Goal: Task Accomplishment & Management: Use online tool/utility

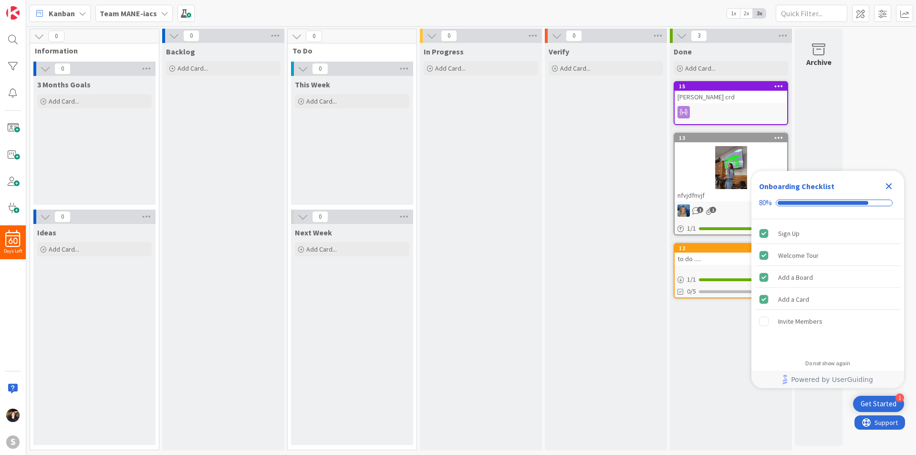
click at [161, 16] on icon at bounding box center [165, 14] width 8 height 8
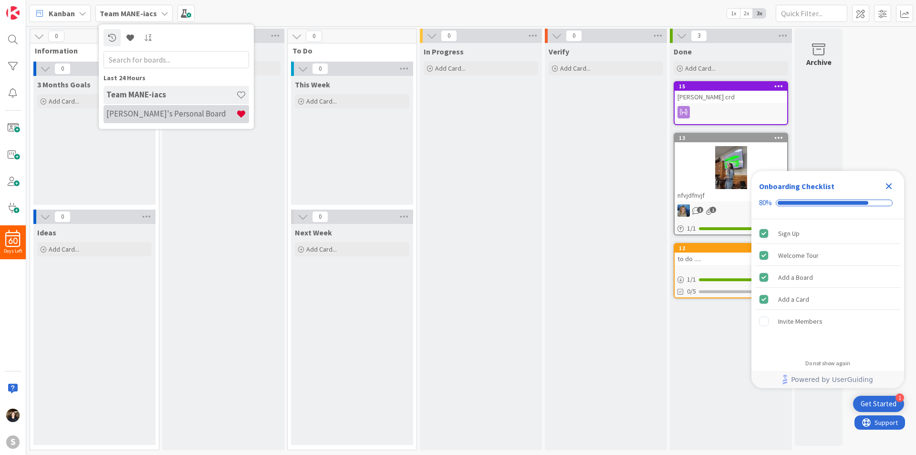
click at [156, 111] on h4 "[PERSON_NAME]'s Personal Board" at bounding box center [171, 114] width 130 height 10
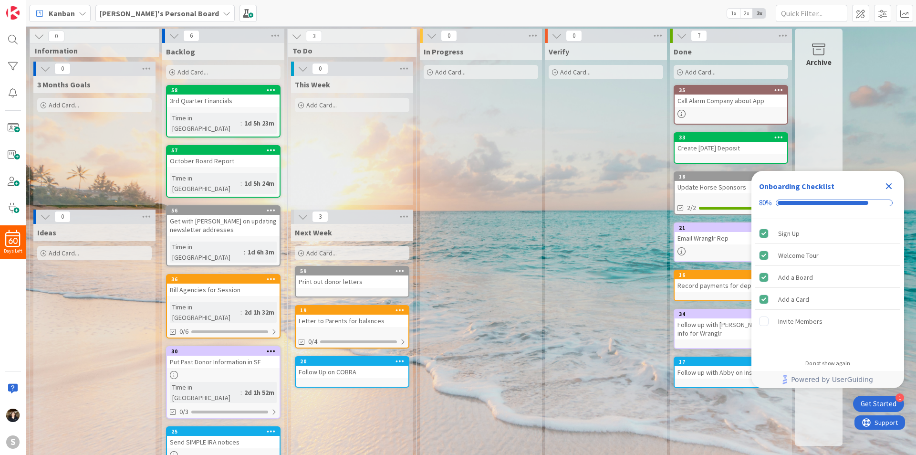
click at [889, 190] on icon "Close Checklist" at bounding box center [888, 185] width 11 height 11
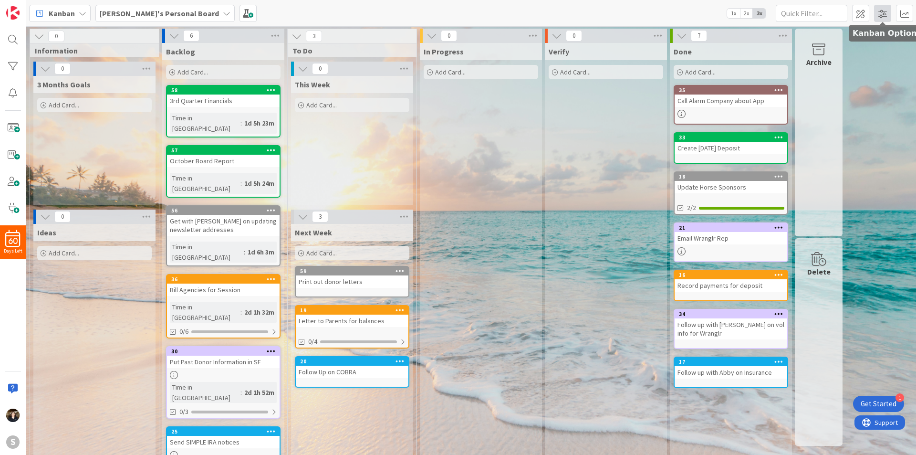
click at [884, 15] on span at bounding box center [882, 13] width 17 height 17
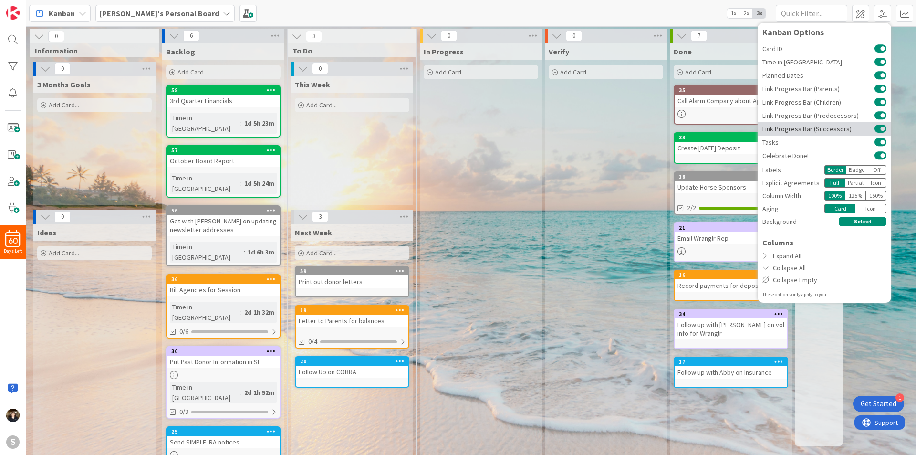
click at [879, 129] on button at bounding box center [880, 129] width 12 height 8
click at [878, 115] on button at bounding box center [880, 116] width 12 height 8
click at [879, 102] on button at bounding box center [880, 102] width 12 height 8
click at [877, 88] on button at bounding box center [880, 89] width 12 height 8
click at [879, 76] on button at bounding box center [880, 76] width 12 height 8
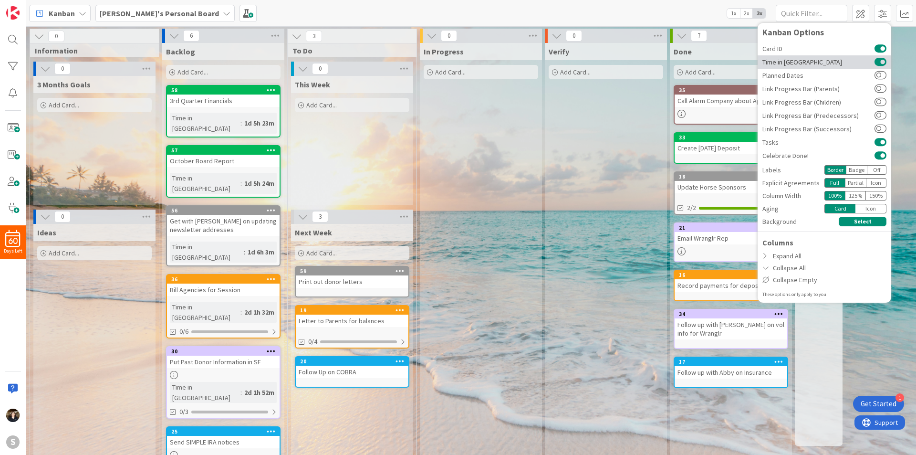
click at [880, 62] on button at bounding box center [880, 62] width 12 height 8
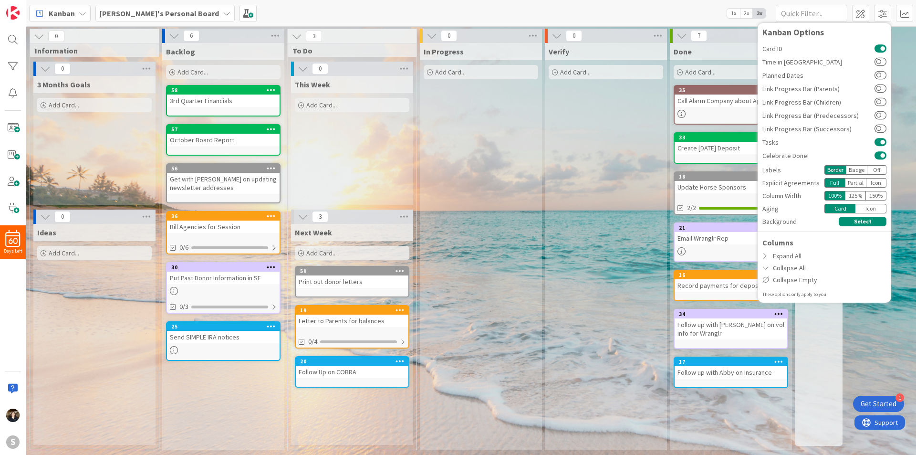
click at [877, 332] on div "0 Information 0 3 Months Goals Add Card... 0 Ideas Add Card... 6 Backlog Add Ca…" at bounding box center [471, 242] width 886 height 426
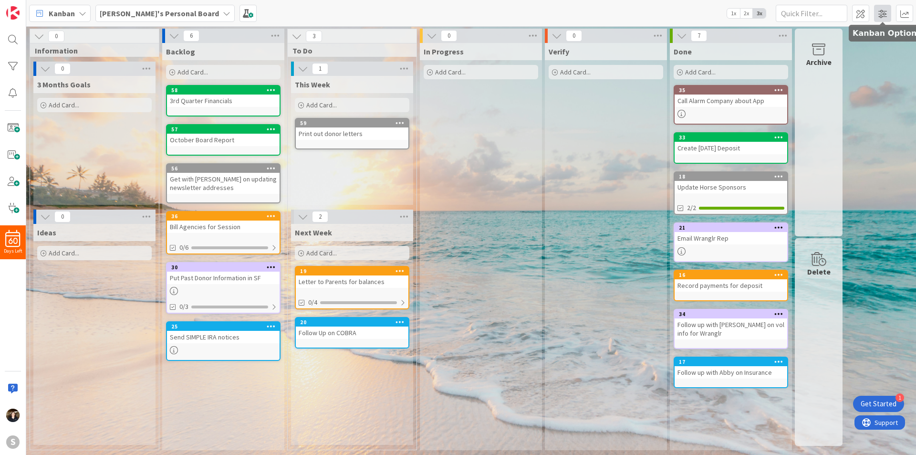
click at [884, 15] on span at bounding box center [882, 13] width 17 height 17
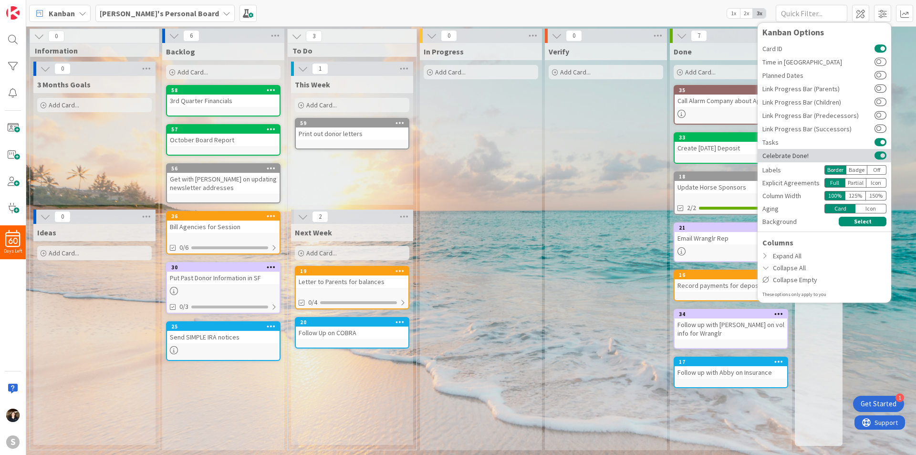
click at [875, 157] on button at bounding box center [880, 156] width 12 height 8
click at [623, 198] on div "Verify Add Card..." at bounding box center [606, 246] width 122 height 407
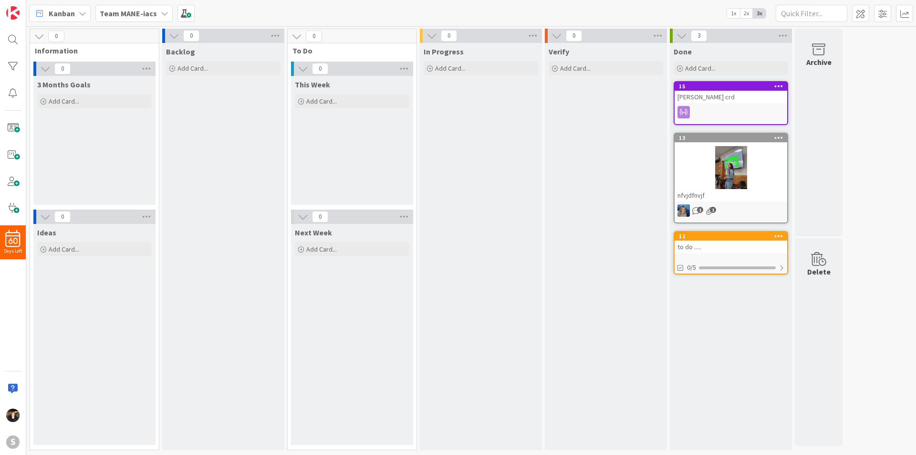
click at [151, 15] on b "Team MANE-iacs" at bounding box center [128, 14] width 57 height 10
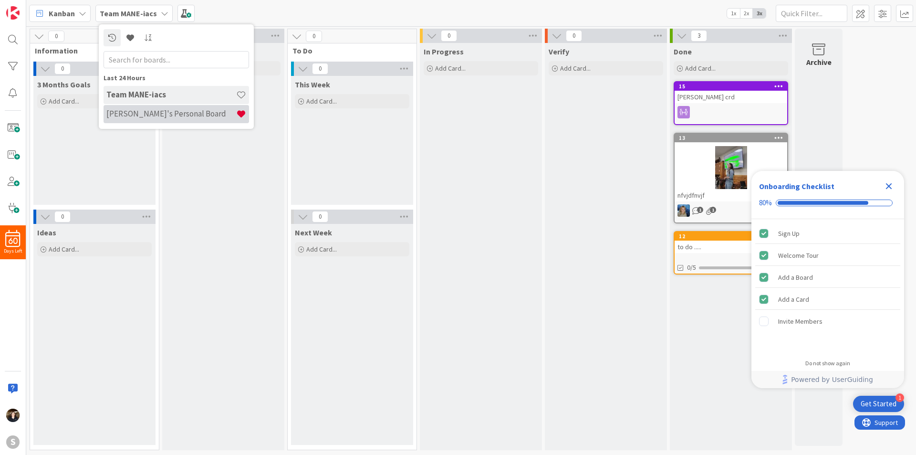
click at [145, 113] on h4 "[PERSON_NAME]'s Personal Board" at bounding box center [171, 114] width 130 height 10
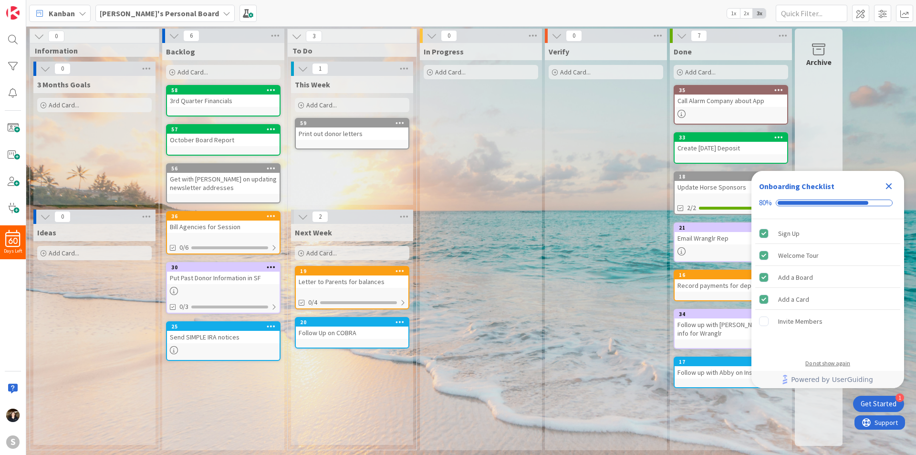
click at [833, 363] on div "Do not show again" at bounding box center [827, 363] width 45 height 8
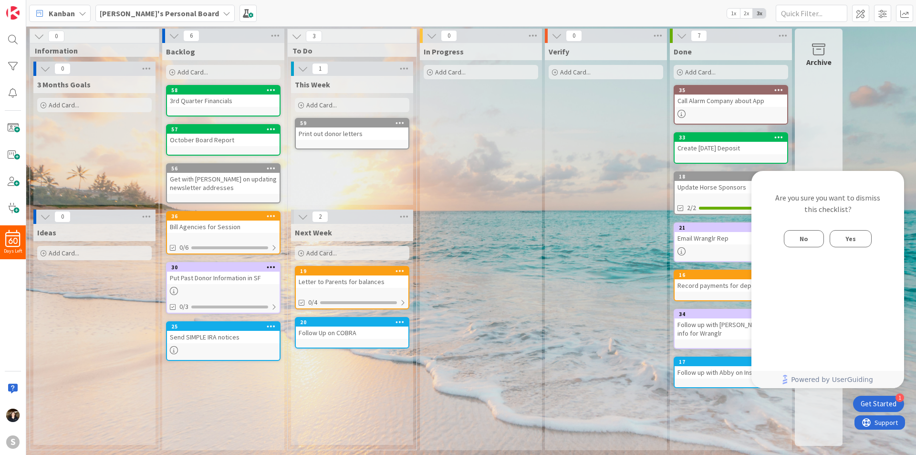
drag, startPoint x: 854, startPoint y: 240, endPoint x: 871, endPoint y: 245, distance: 17.2
click at [854, 242] on span "Yes" at bounding box center [850, 238] width 10 height 11
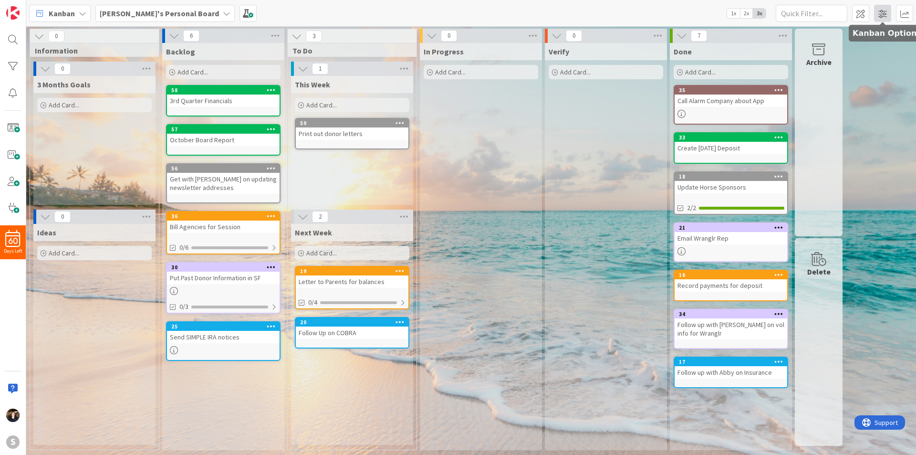
click at [881, 14] on span at bounding box center [882, 13] width 17 height 17
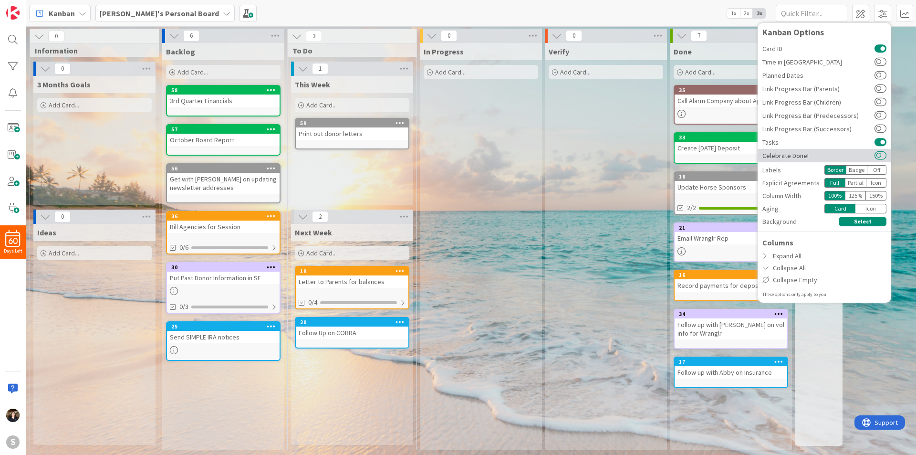
click at [883, 153] on button at bounding box center [880, 156] width 12 height 8
click at [889, 345] on div "0 Information 0 3 Months Goals Add Card... 0 Ideas Add Card... 6 Backlog Add Ca…" at bounding box center [471, 242] width 886 height 426
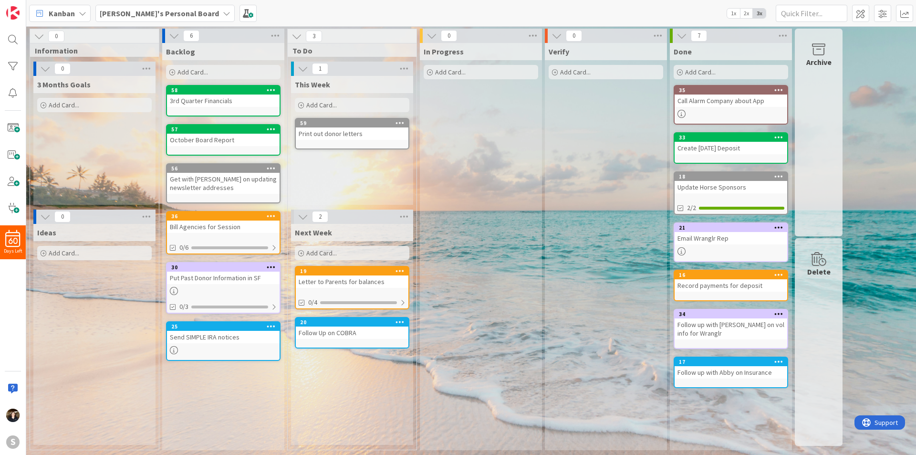
click at [682, 34] on icon at bounding box center [681, 36] width 10 height 10
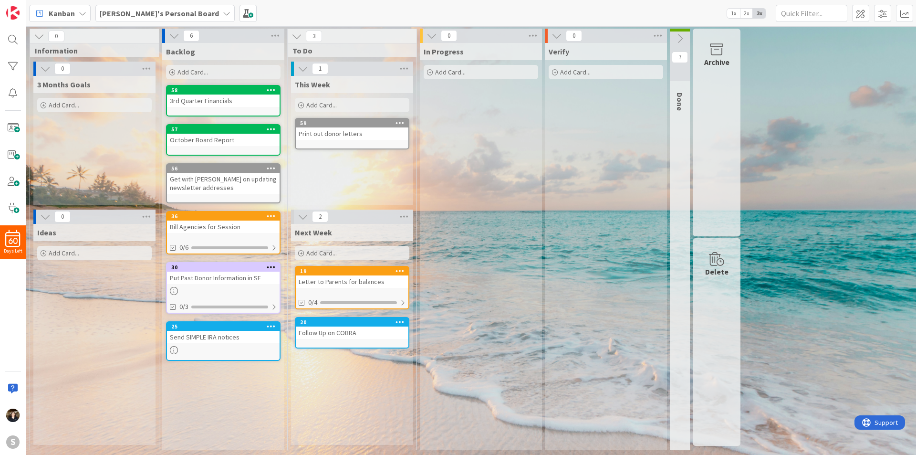
click at [682, 34] on icon at bounding box center [679, 38] width 10 height 10
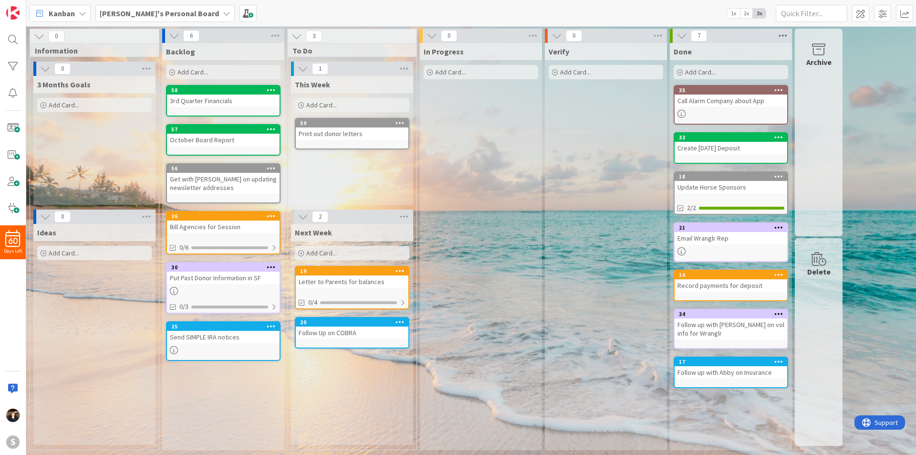
click at [779, 37] on icon at bounding box center [783, 36] width 12 height 14
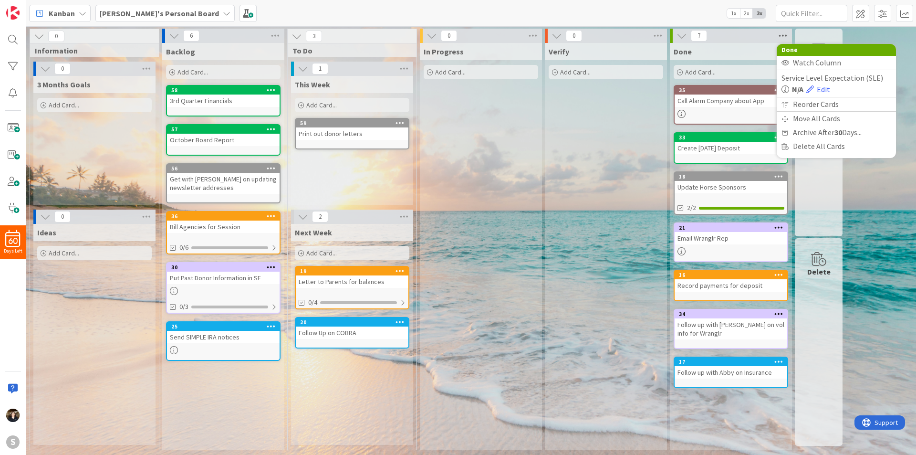
click at [779, 37] on icon at bounding box center [783, 36] width 12 height 14
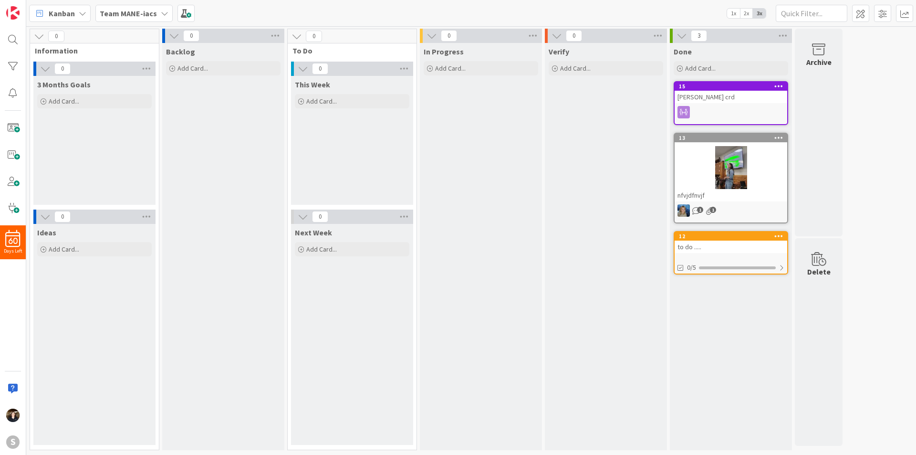
click at [156, 10] on div "Team MANE-iacs" at bounding box center [133, 13] width 77 height 17
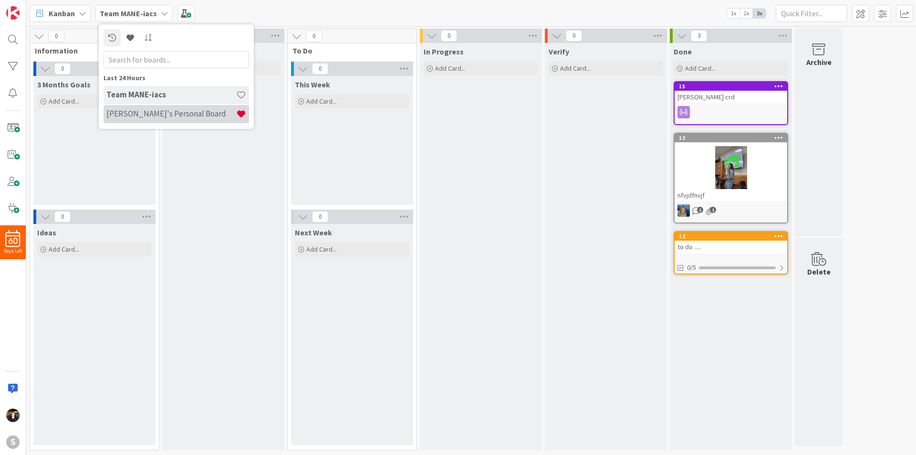
click at [157, 110] on h4 "[PERSON_NAME]'s Personal Board" at bounding box center [171, 114] width 130 height 10
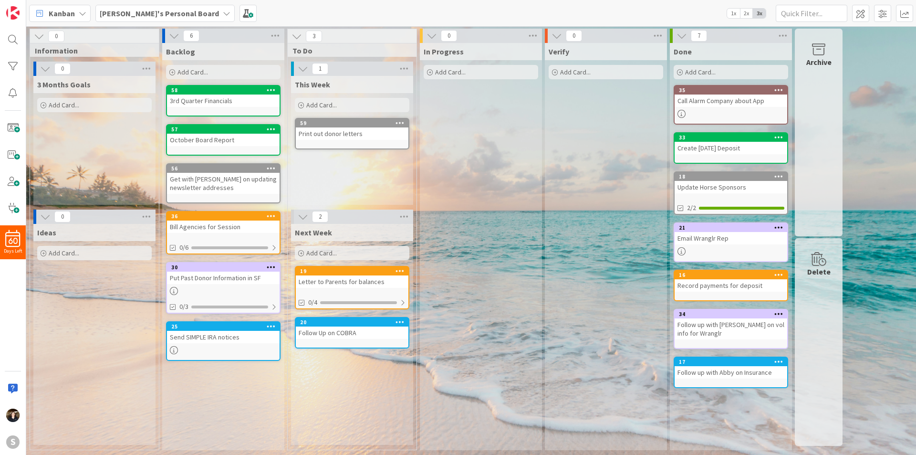
click at [315, 105] on span "Add Card..." at bounding box center [321, 105] width 31 height 9
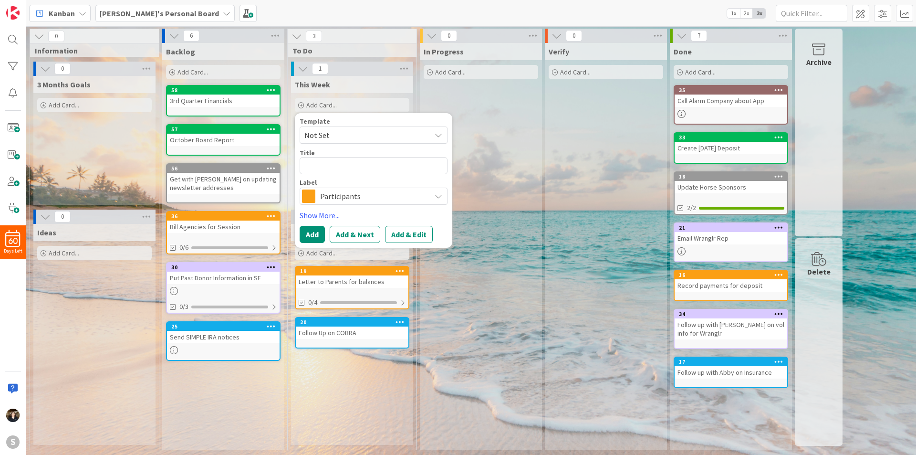
type textarea "x"
type textarea "C"
type textarea "x"
type textarea "Ch"
type textarea "x"
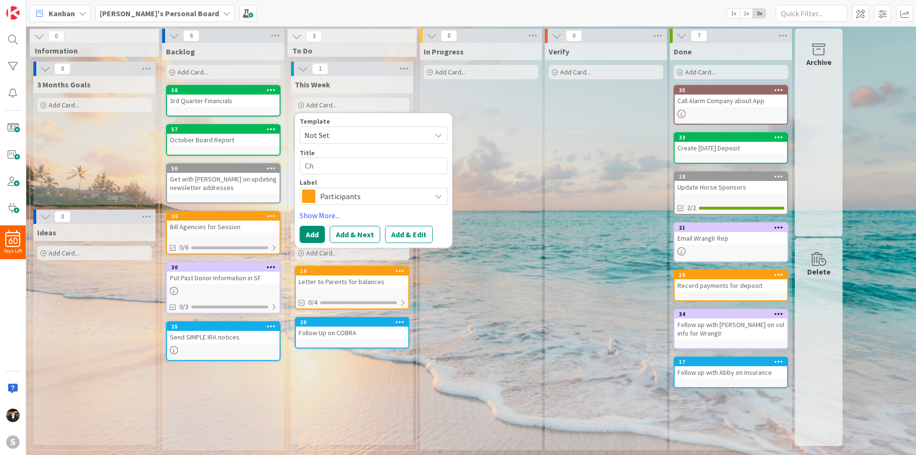
type textarea "Che"
type textarea "x"
type textarea "Chec"
type textarea "x"
type textarea "Check"
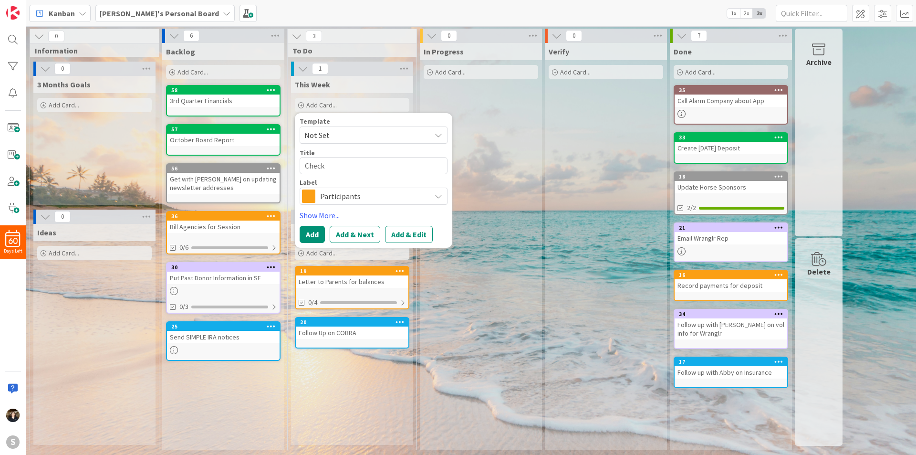
type textarea "x"
type textarea "Check"
type textarea "x"
type textarea "Check o"
type textarea "x"
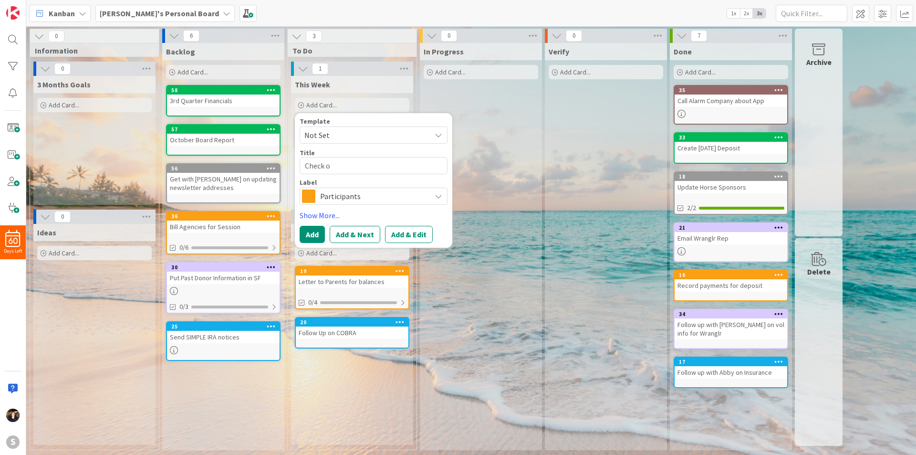
type textarea "Check on"
type textarea "x"
type textarea "Check on"
type textarea "x"
type textarea "Check on C"
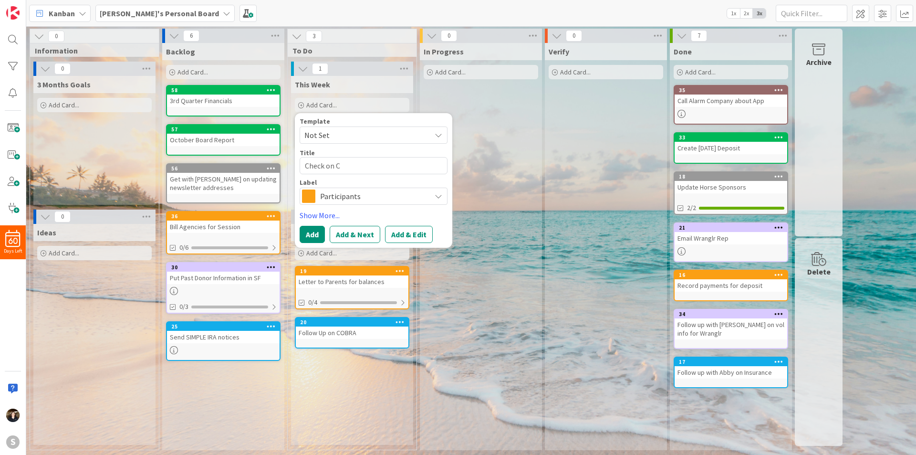
type textarea "x"
type textarea "Check on Ch"
type textarea "x"
type textarea "Check on Cha"
type textarea "x"
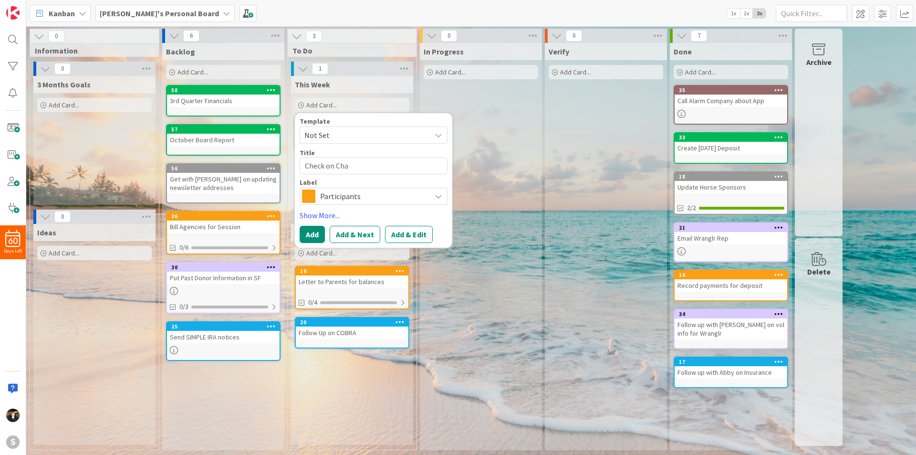
type textarea "Check on Chan"
type textarea "x"
type textarea "Check on Chand"
type textarea "x"
type textarea "Check on Chandl"
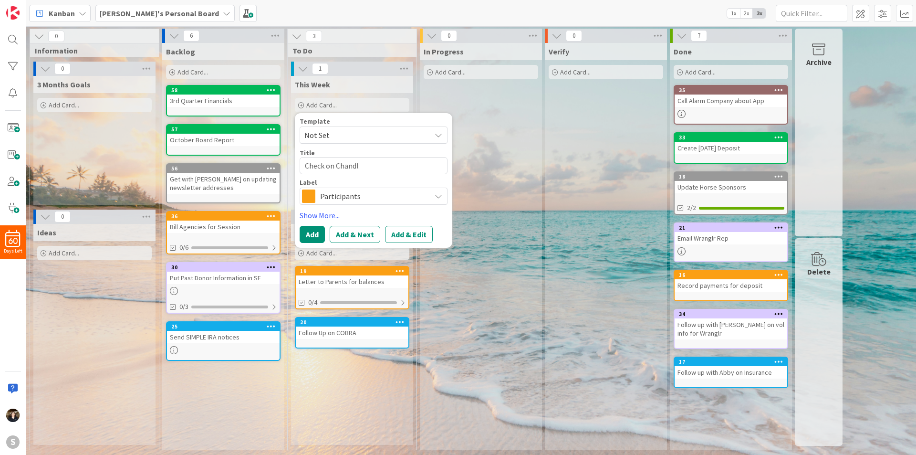
type textarea "x"
type textarea "Check on Chandler"
type textarea "x"
type textarea "Check on Chandler'"
type textarea "x"
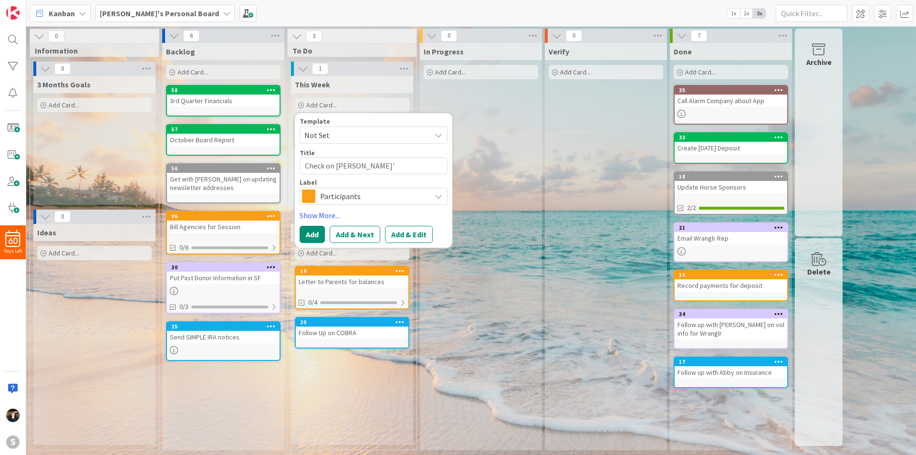
type textarea "Check on Chandler's"
type textarea "x"
type textarea "Check on Chandler's"
type textarea "x"
type textarea "Check on Chandler's W"
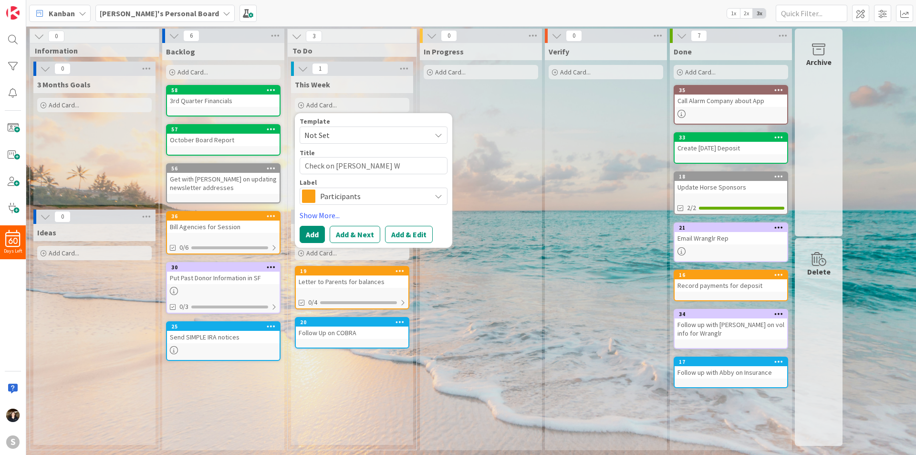
type textarea "x"
type textarea "Check on Chandler's Wo"
type textarea "x"
type textarea "Check on Chandler's Wor"
type textarea "x"
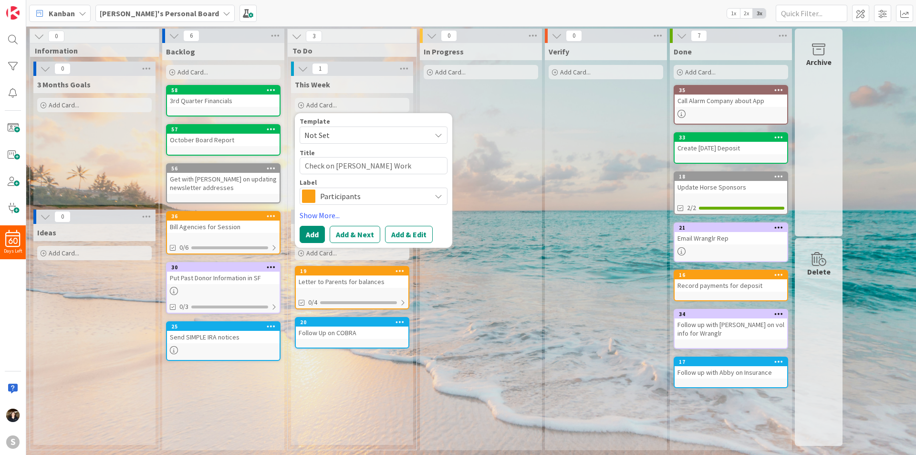
type textarea "Check on Chandler's Worke"
type textarea "x"
type textarea "Check on Chandler's Worker"
type textarea "x"
type textarea "Check on Chandler's WorkersC"
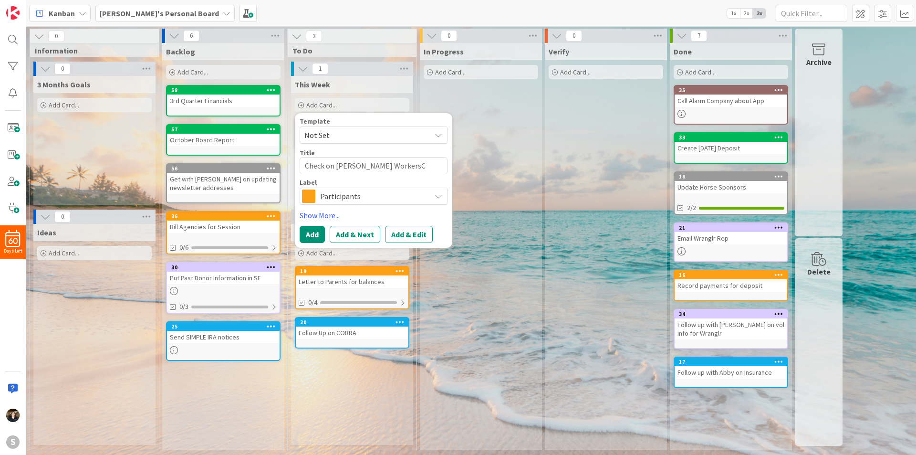
type textarea "x"
type textarea "Check on Chandler's WorkersCo"
type textarea "x"
type textarea "Check on Chandler's WorkersCom"
type textarea "x"
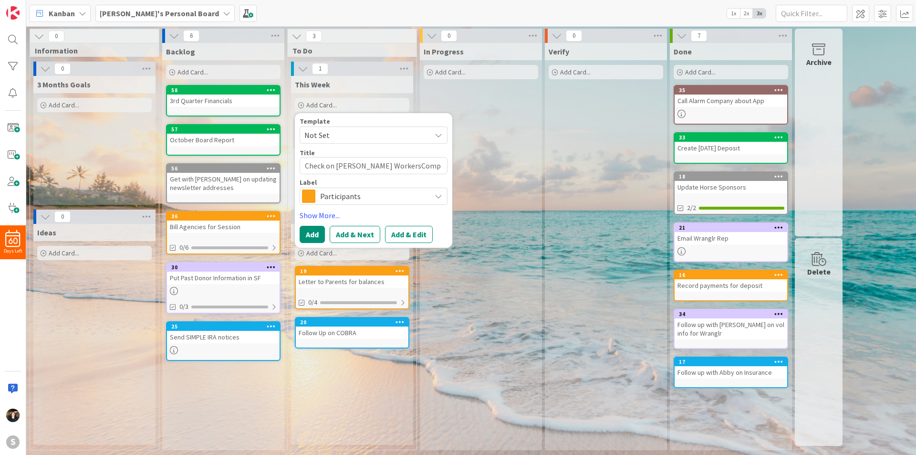
type textarea "Check on Chandler's WorkersComp"
click at [377, 197] on span "Participants" at bounding box center [373, 195] width 106 height 13
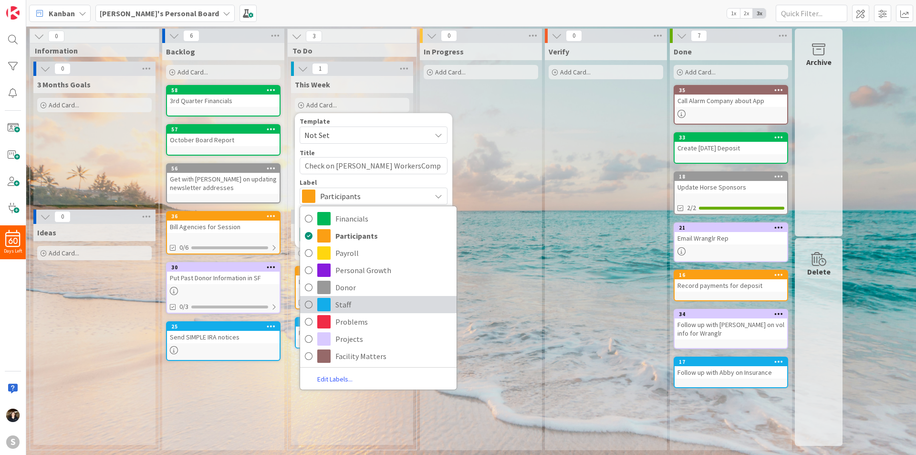
click at [309, 302] on icon at bounding box center [309, 304] width 8 height 14
type textarea "x"
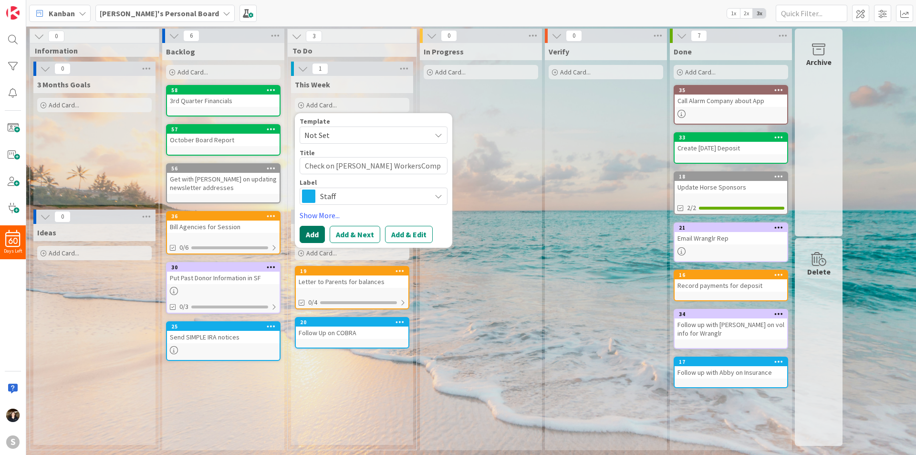
click at [316, 232] on button "Add" at bounding box center [312, 234] width 25 height 17
